Goal: Register for event/course

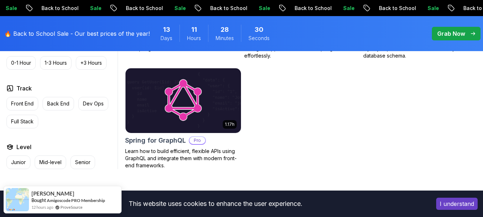
scroll to position [572, 0]
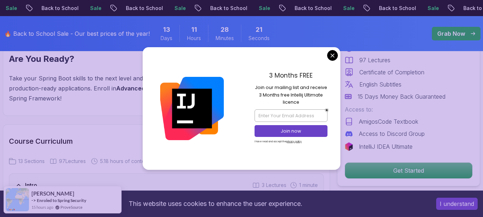
scroll to position [1001, 0]
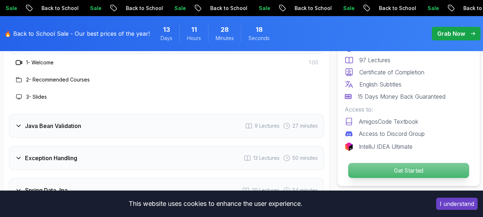
click at [394, 168] on p "Get Started" at bounding box center [408, 170] width 121 height 15
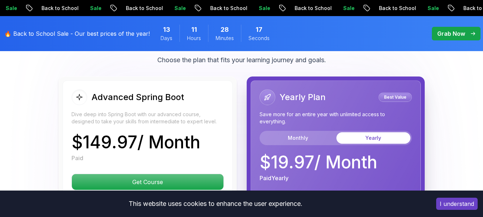
scroll to position [1720, 0]
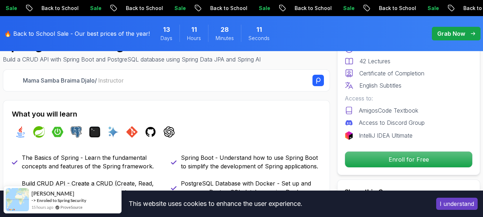
scroll to position [286, 0]
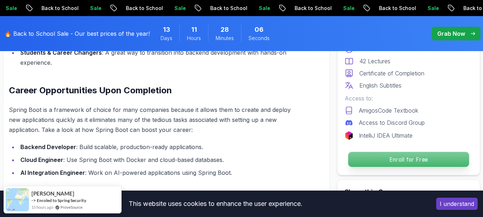
click at [358, 159] on p "Enroll for Free" at bounding box center [408, 159] width 121 height 15
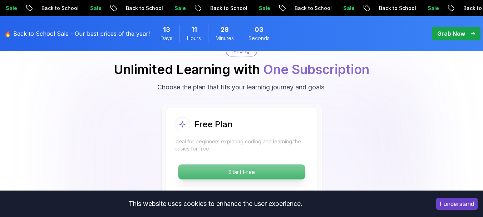
click at [268, 167] on p "Start Free" at bounding box center [241, 171] width 127 height 15
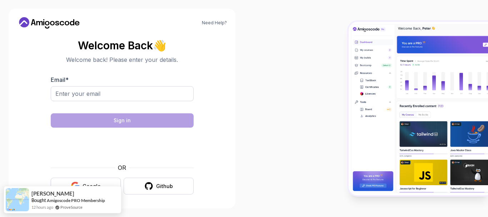
click at [100, 181] on button "Google" at bounding box center [86, 186] width 70 height 17
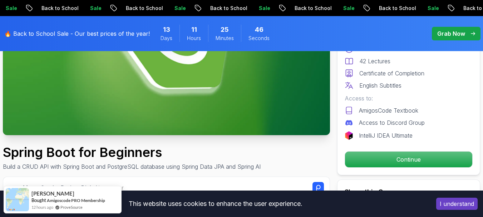
scroll to position [179, 0]
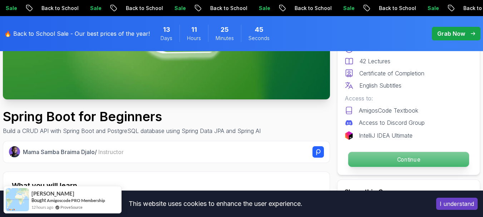
click at [365, 157] on p "Continue" at bounding box center [408, 159] width 121 height 15
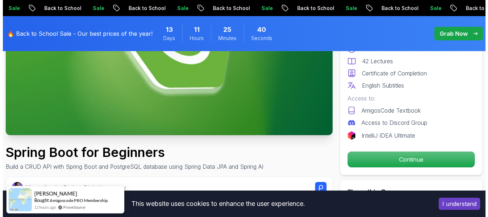
scroll to position [0, 0]
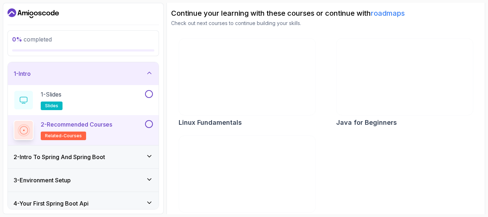
scroll to position [89, 0]
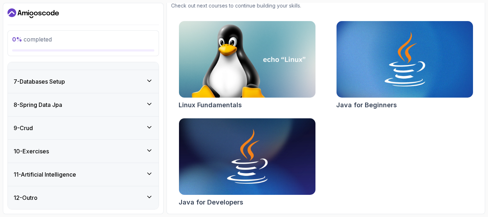
click at [82, 109] on div "8 - Spring Data Jpa" at bounding box center [83, 104] width 139 height 9
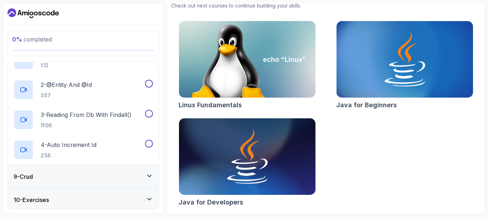
scroll to position [239, 0]
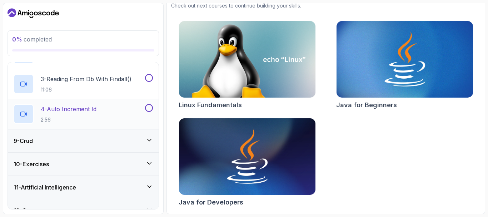
click at [82, 108] on p "4 - Auto Increment Id" at bounding box center [69, 109] width 56 height 9
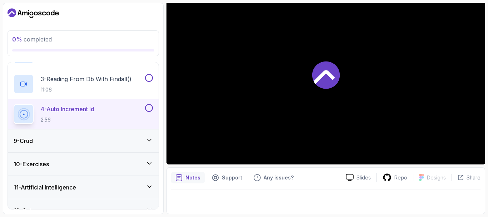
scroll to position [252, 0]
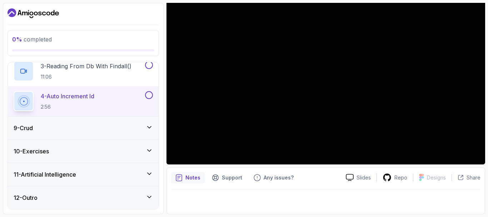
click at [94, 154] on div "10 - Exercises" at bounding box center [83, 151] width 139 height 9
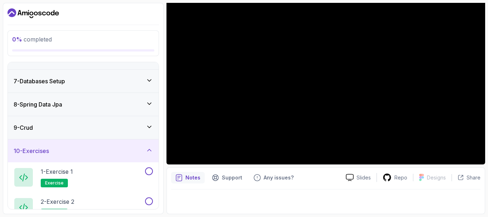
scroll to position [203, 0]
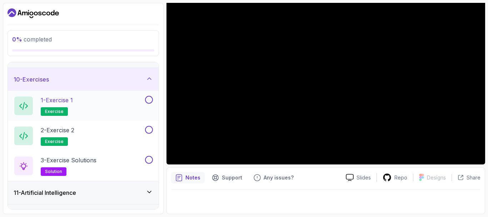
click at [113, 103] on div "1 - Exercise 1 exercise" at bounding box center [79, 106] width 130 height 20
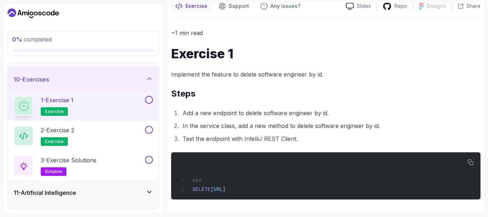
scroll to position [69, 0]
